Goal: Find specific page/section: Find specific page/section

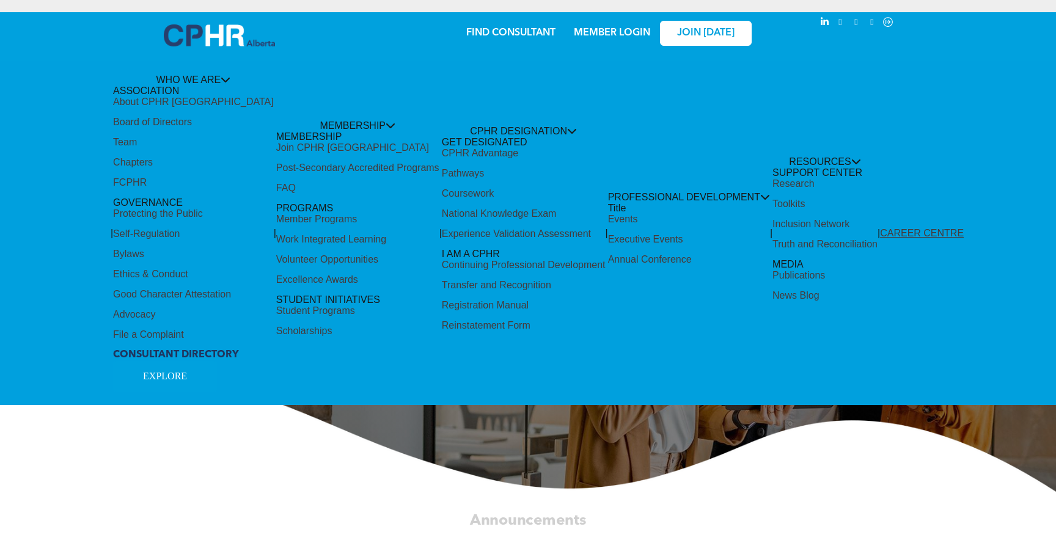
click at [490, 209] on div "Share by:" at bounding box center [491, 277] width 982 height 543
click at [469, 213] on div "Share by:" at bounding box center [491, 277] width 982 height 543
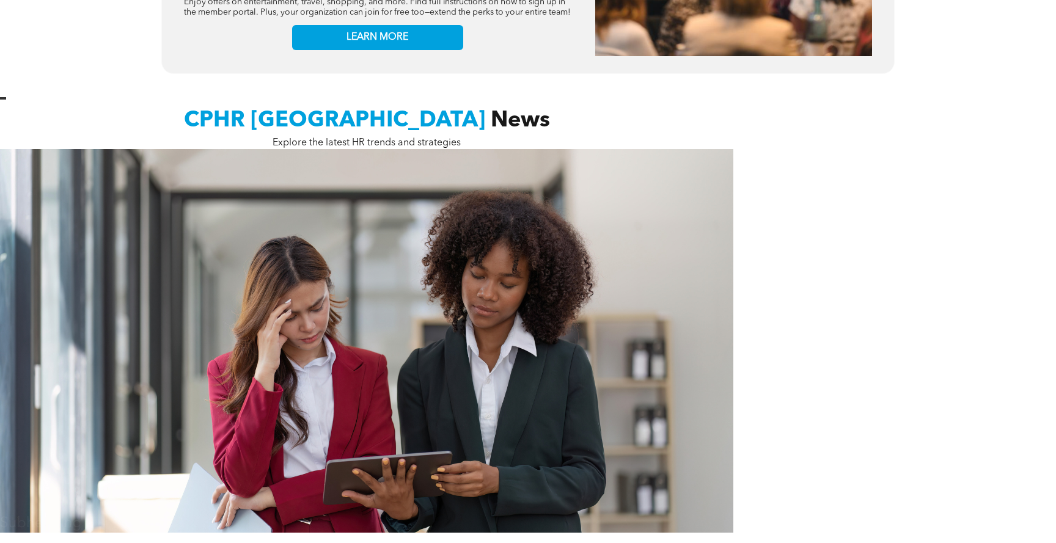
scroll to position [550, 0]
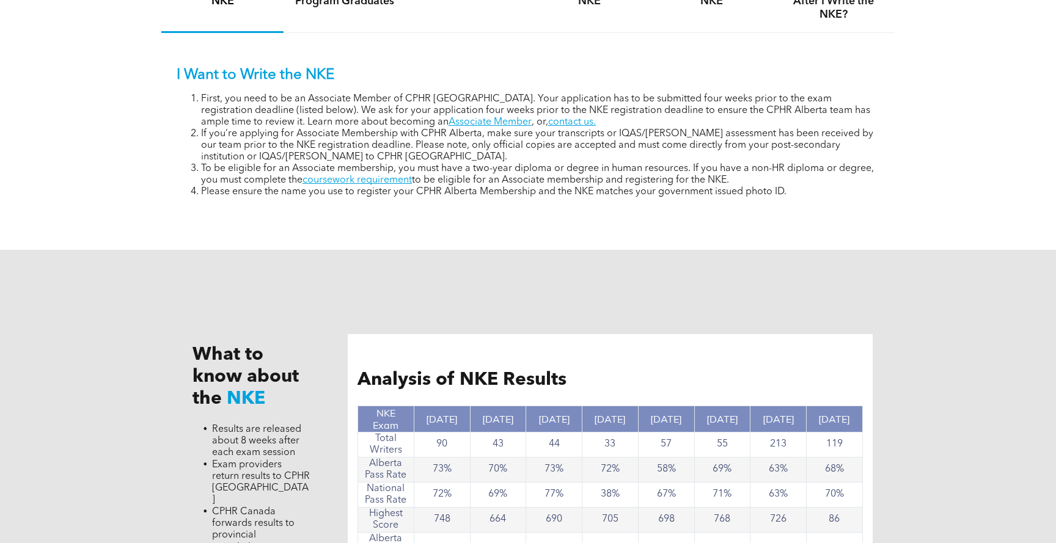
scroll to position [855, 0]
